Goal: Find contact information: Find contact information

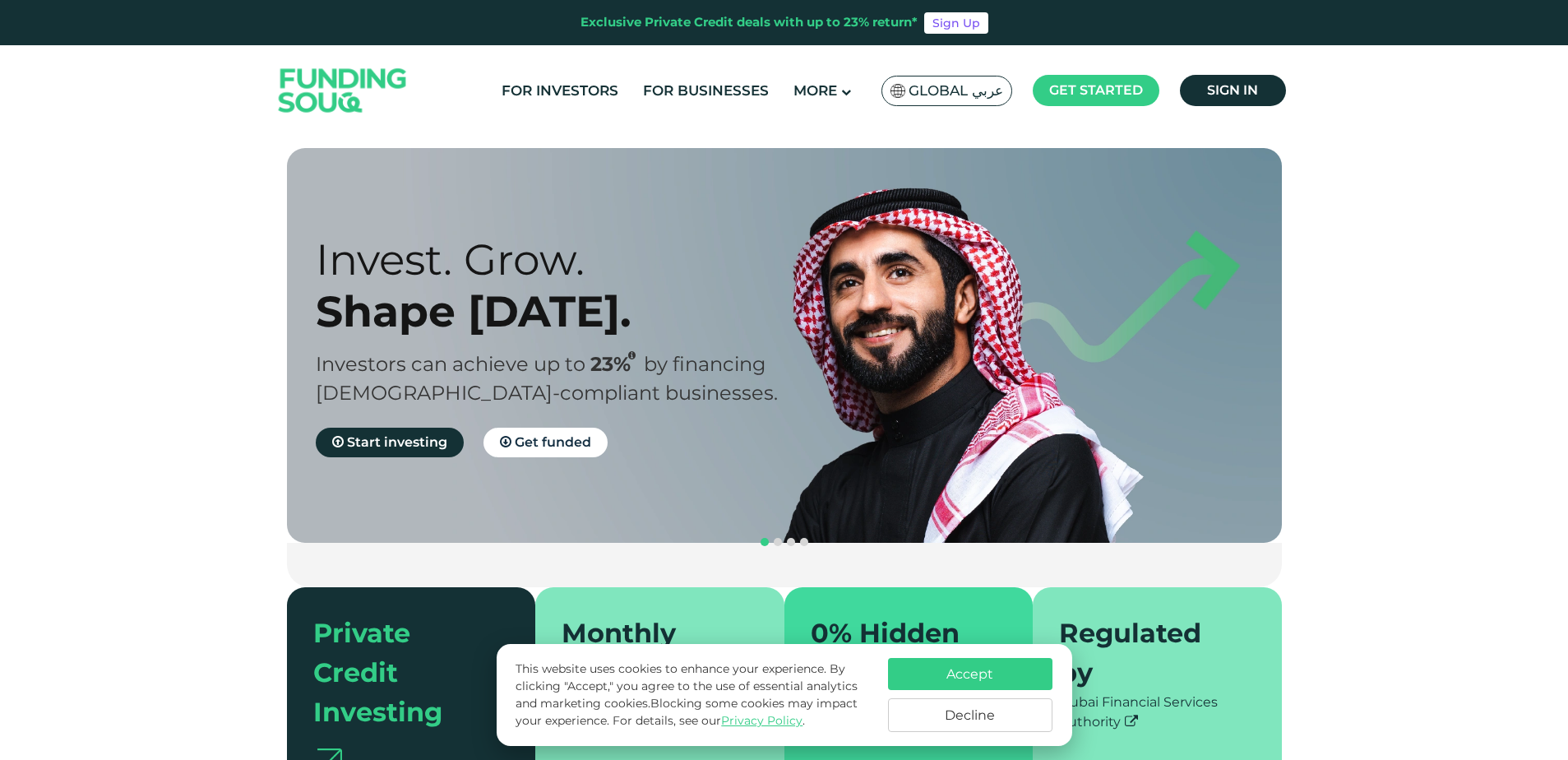
type tc-range-slider "4"
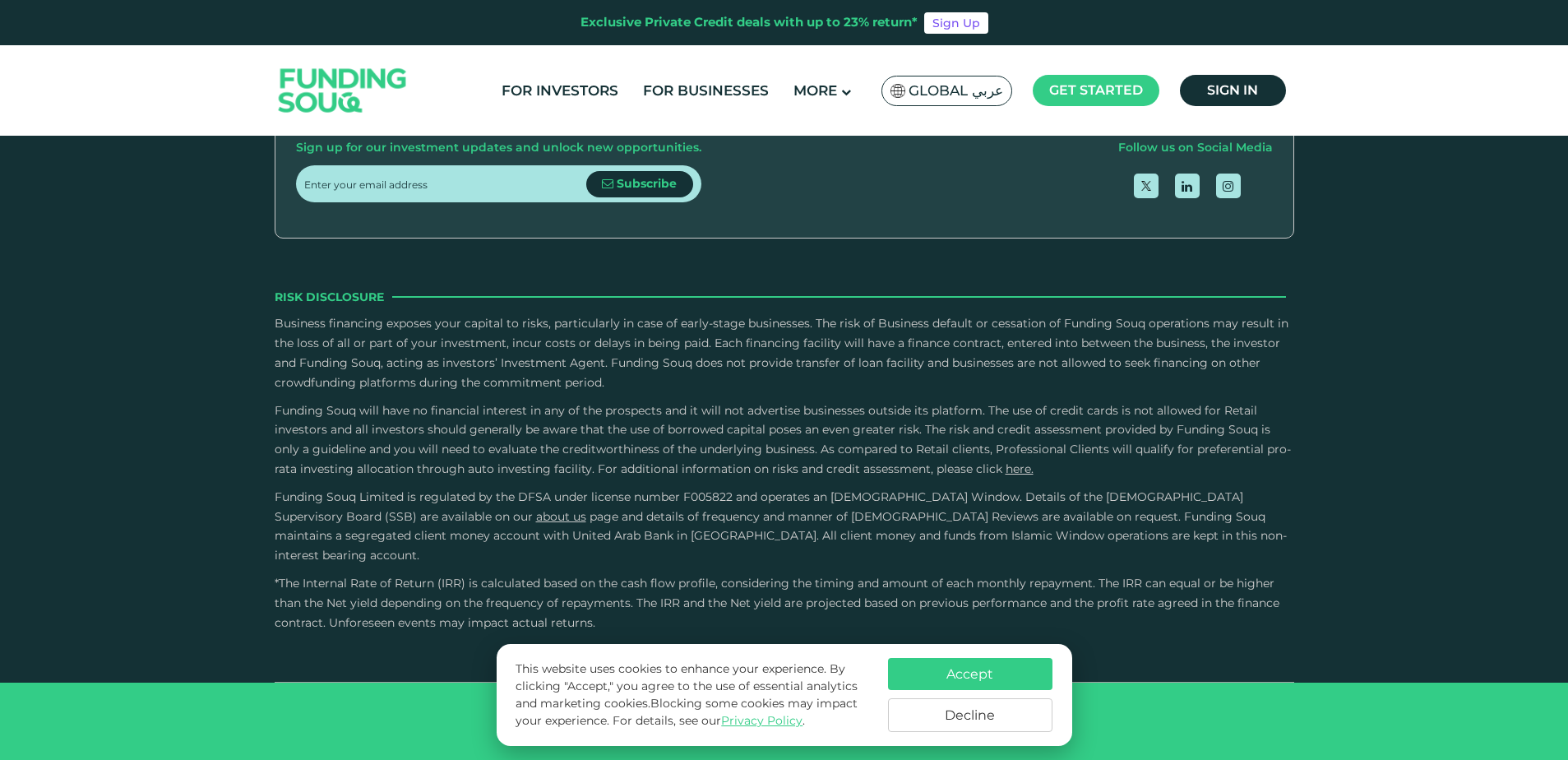
scroll to position [5110, 0]
click at [820, 61] on link "Contact Us" at bounding box center [784, 54] width 73 height 16
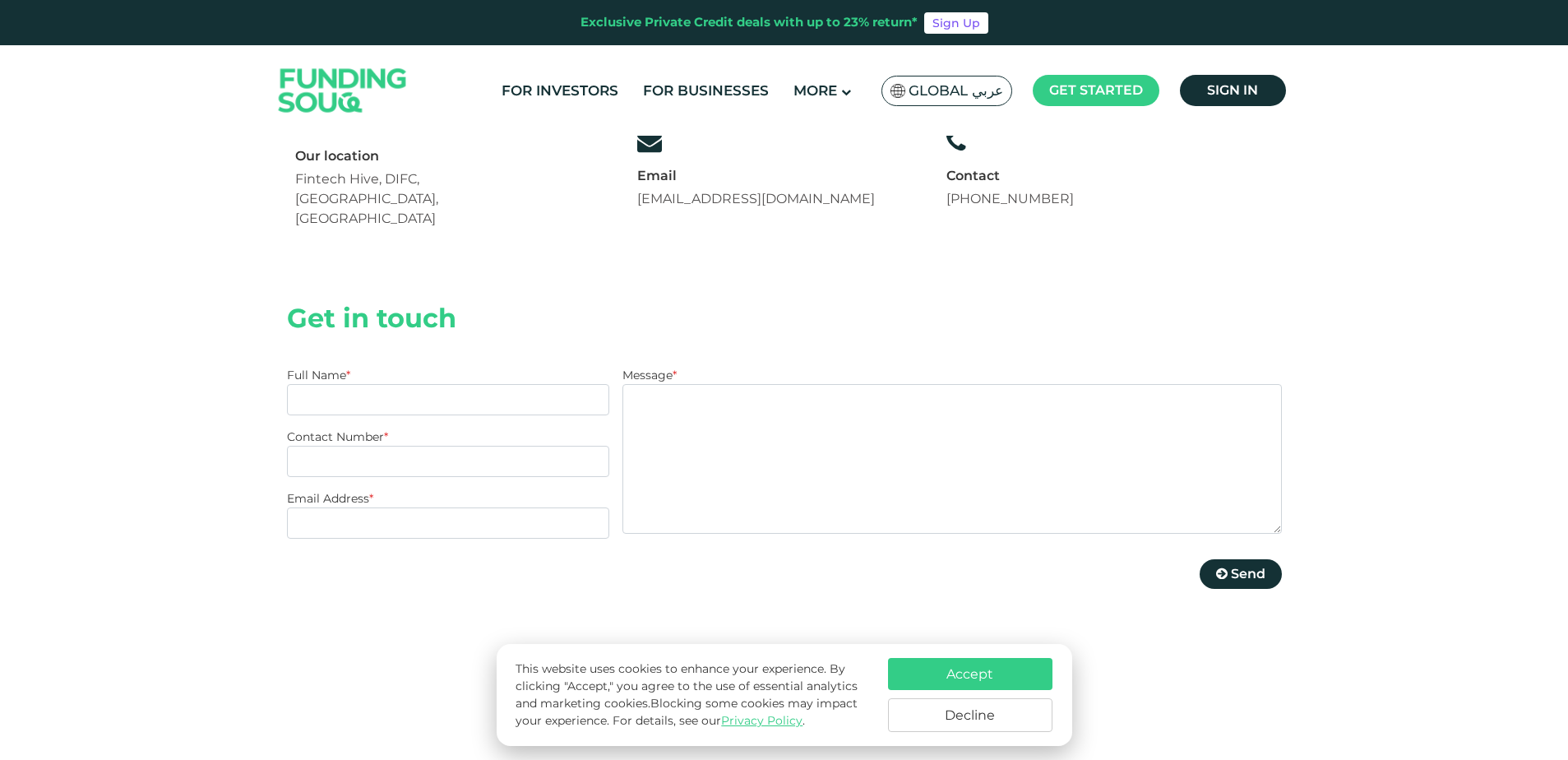
scroll to position [172, 0]
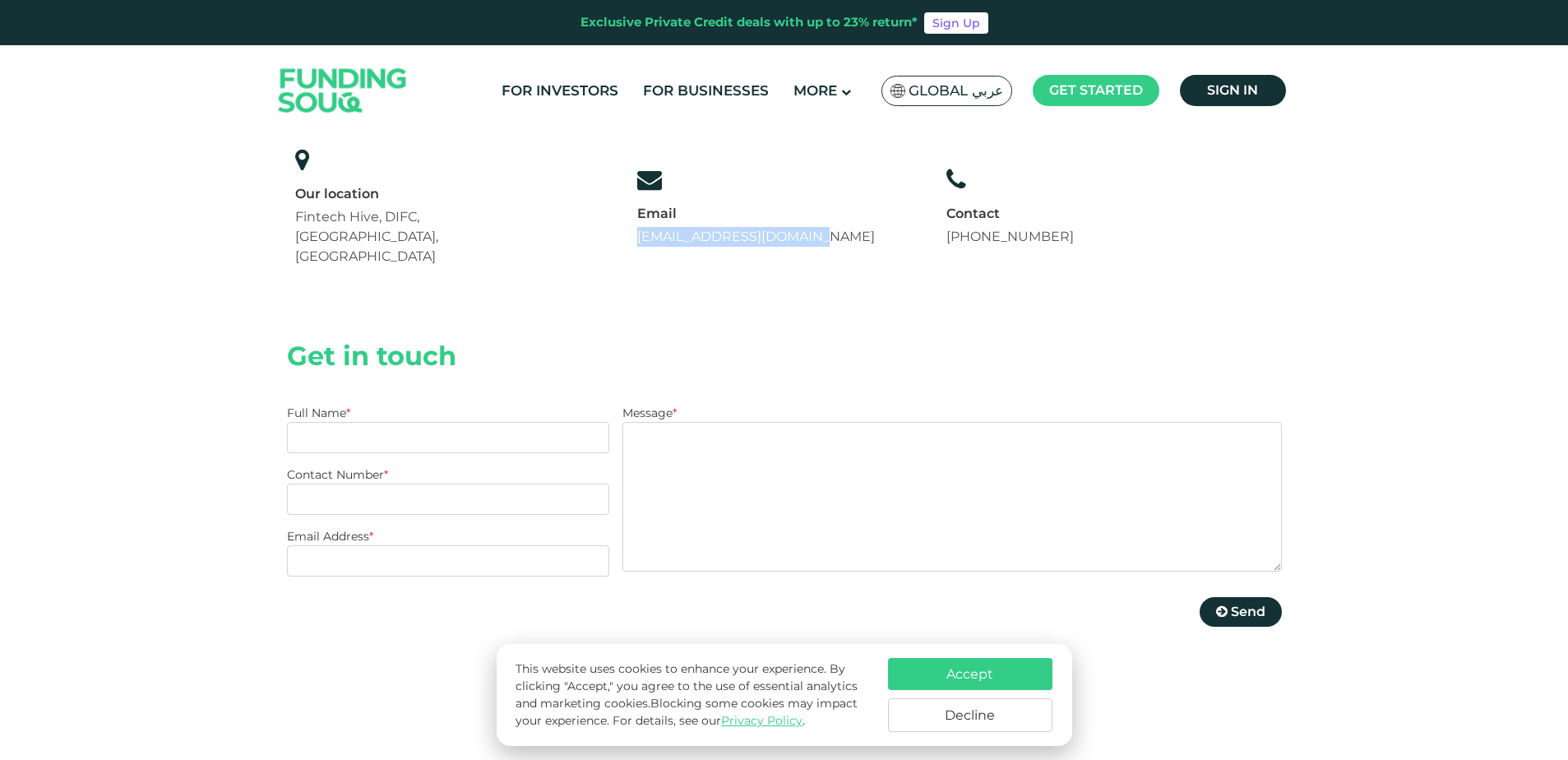
drag, startPoint x: 843, startPoint y: 213, endPoint x: 637, endPoint y: 250, distance: 209.3
click at [637, 250] on div "Contact Us Our location Fintech Hive, DIFC, Dubai, UAE Email support@fundingsou…" at bounding box center [784, 142] width 995 height 332
copy link "[EMAIL_ADDRESS][DOMAIN_NAME]"
click at [743, 255] on div "Contact Us Our location Fintech Hive, DIFC, Dubai, UAE Email support@fundingsou…" at bounding box center [784, 142] width 995 height 332
